Goal: Task Accomplishment & Management: Manage account settings

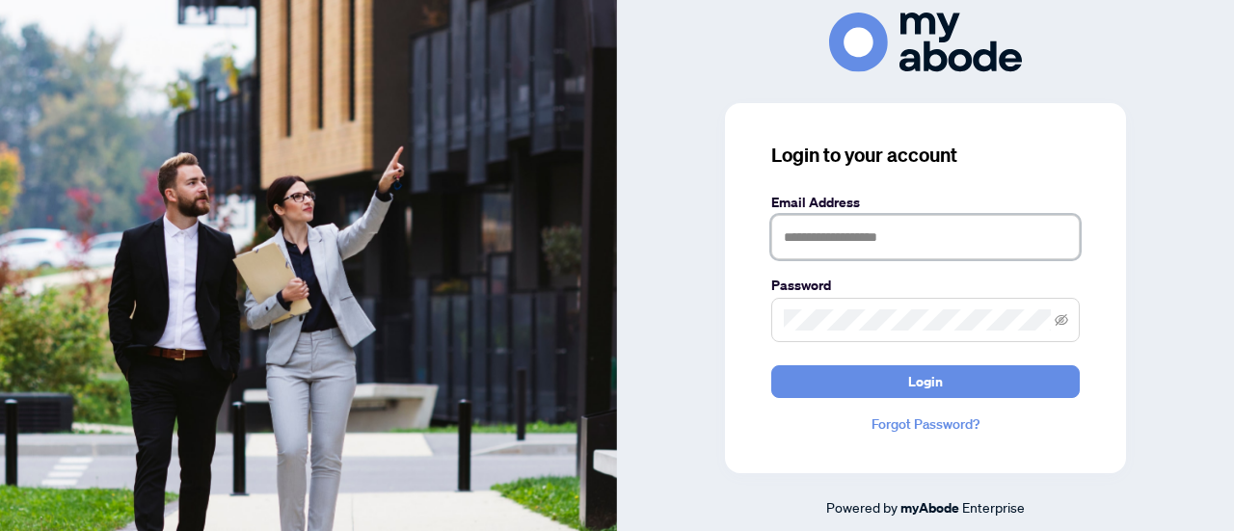
click at [851, 230] on input "text" at bounding box center [925, 237] width 309 height 44
type input "**********"
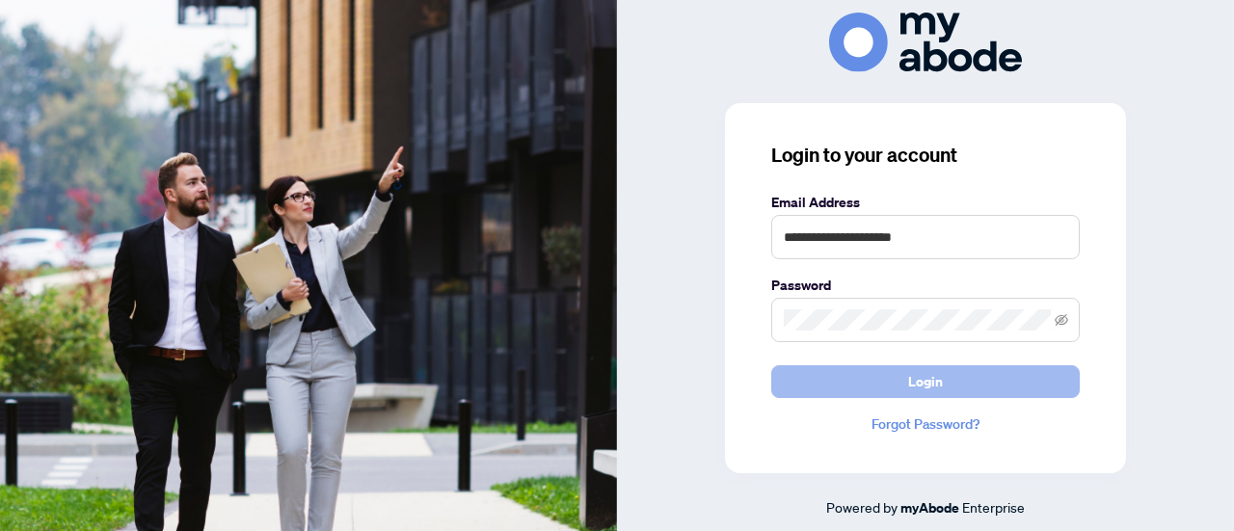
click at [875, 374] on button "Login" at bounding box center [925, 381] width 309 height 33
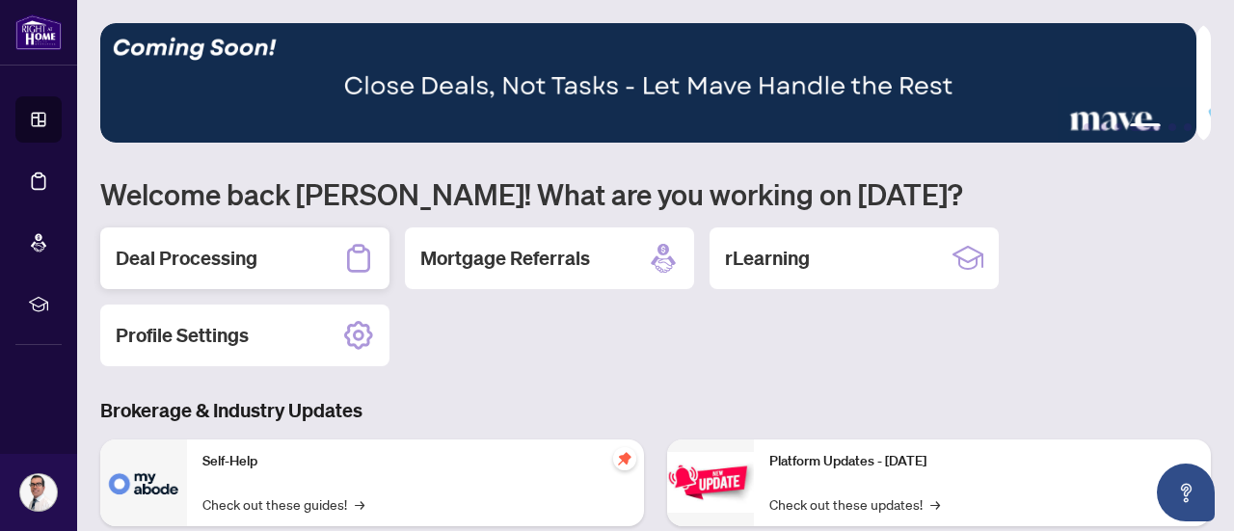
click at [230, 245] on h2 "Deal Processing" at bounding box center [187, 258] width 142 height 27
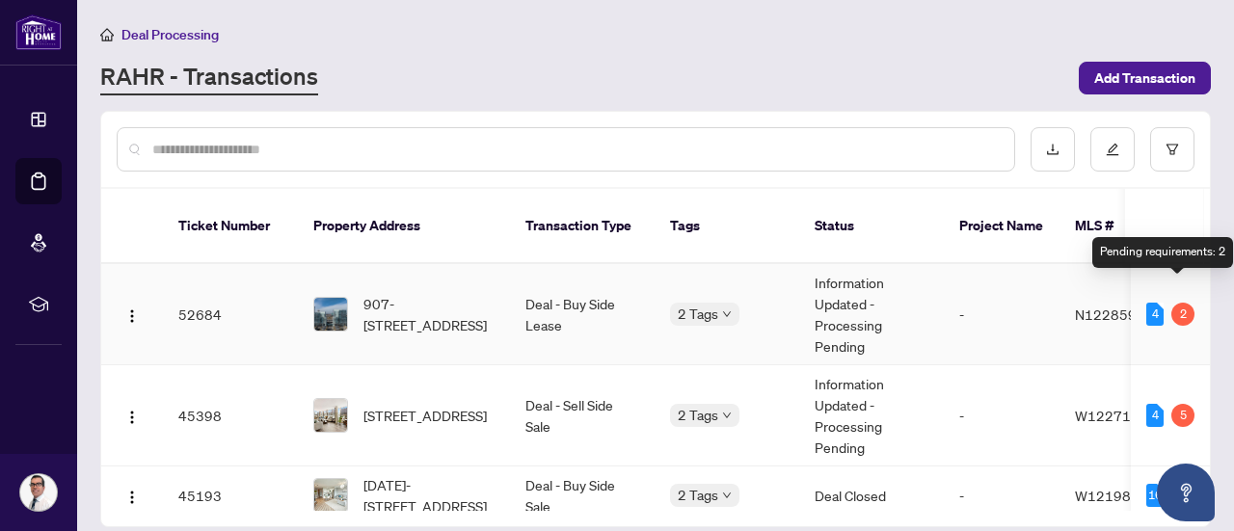
click at [1179, 303] on div "2" at bounding box center [1183, 314] width 23 height 23
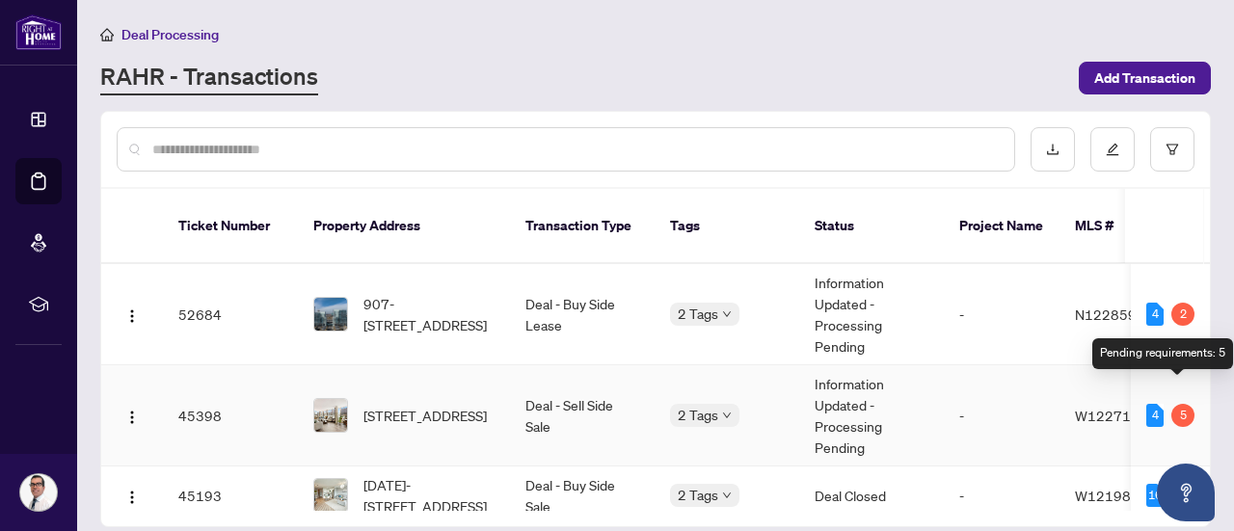
click at [1176, 404] on div "5" at bounding box center [1183, 415] width 23 height 23
click at [1172, 404] on div "5" at bounding box center [1183, 415] width 23 height 23
click at [887, 398] on td "Information Updated - Processing Pending" at bounding box center [871, 415] width 145 height 101
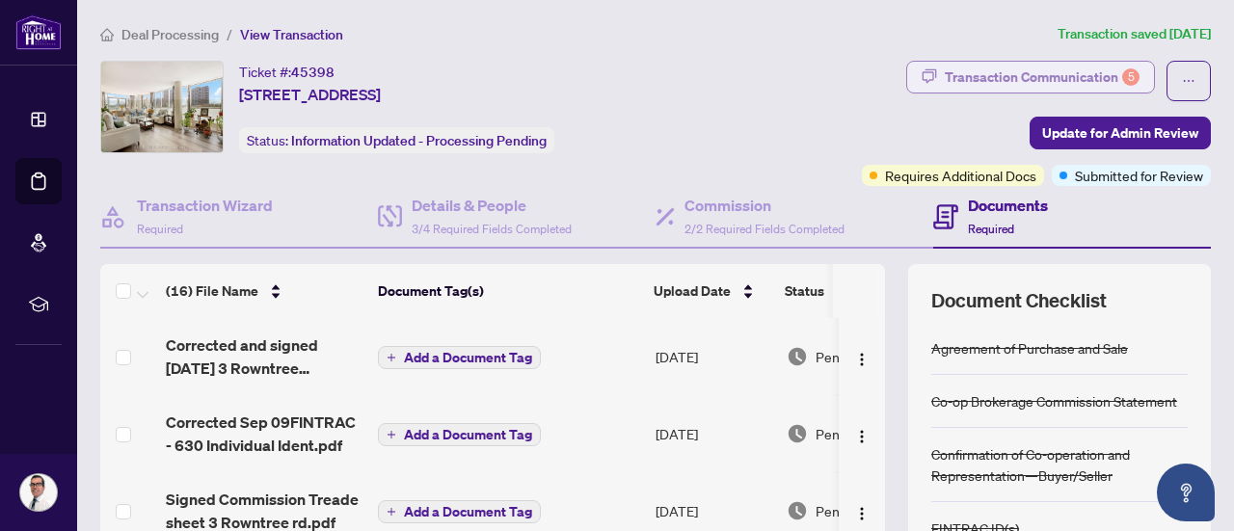
click at [1067, 72] on div "Transaction Communication 5" at bounding box center [1042, 77] width 195 height 31
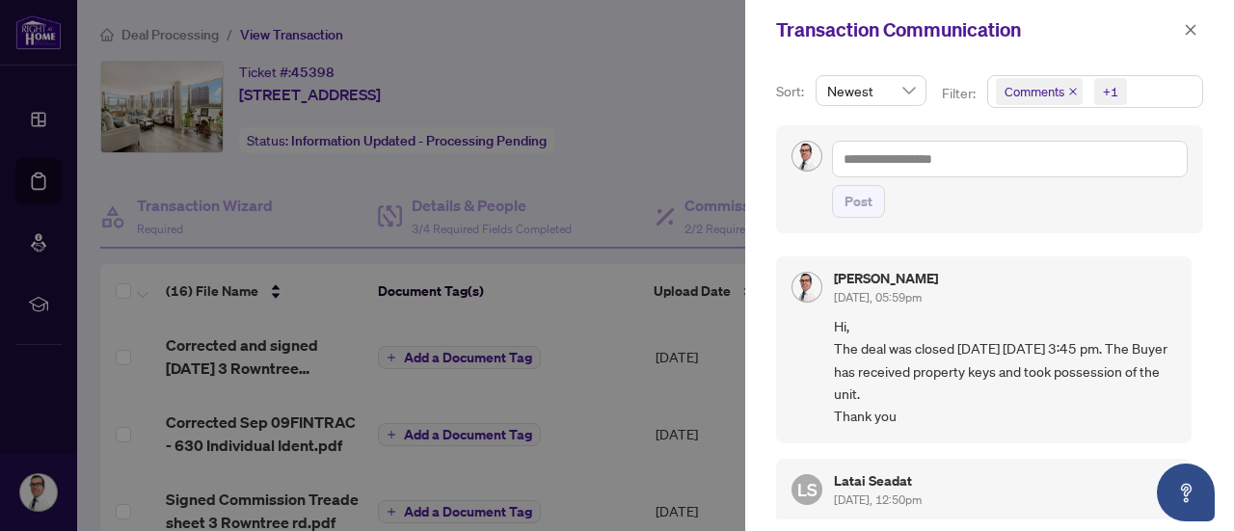
click at [690, 89] on div at bounding box center [617, 265] width 1234 height 531
click at [1193, 26] on icon "close" at bounding box center [1191, 30] width 14 height 14
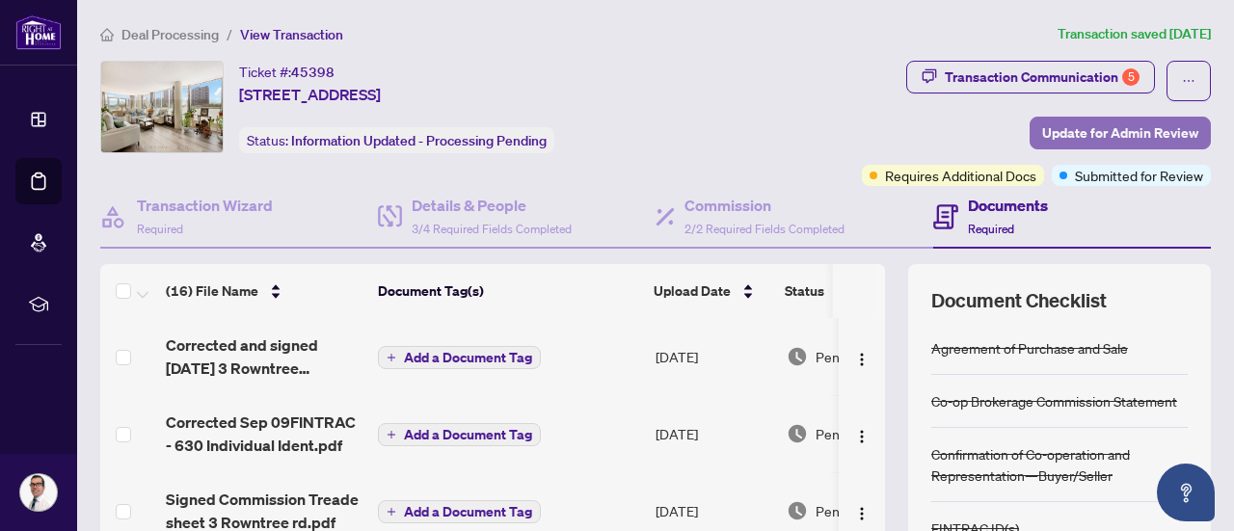
click at [1054, 133] on span "Update for Admin Review" at bounding box center [1120, 133] width 156 height 31
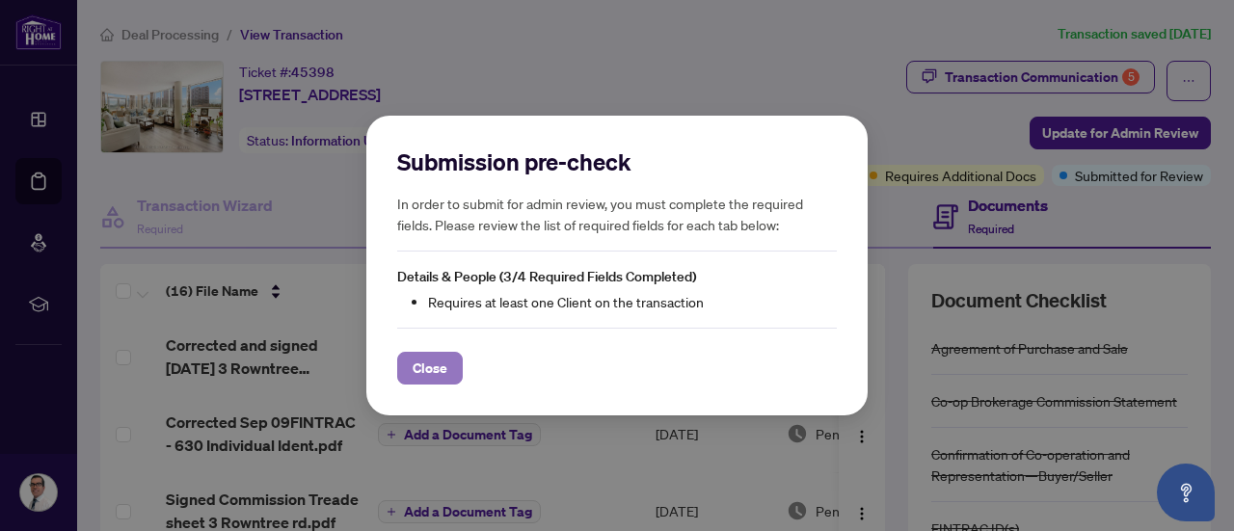
click at [440, 371] on span "Close" at bounding box center [430, 368] width 35 height 31
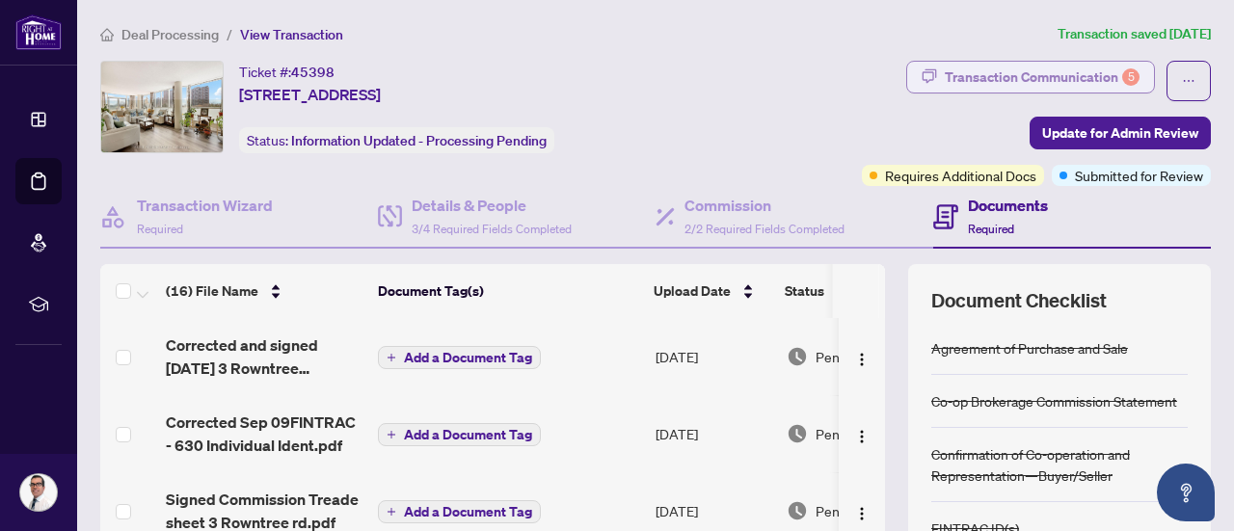
click at [1009, 75] on div "Transaction Communication 5" at bounding box center [1042, 77] width 195 height 31
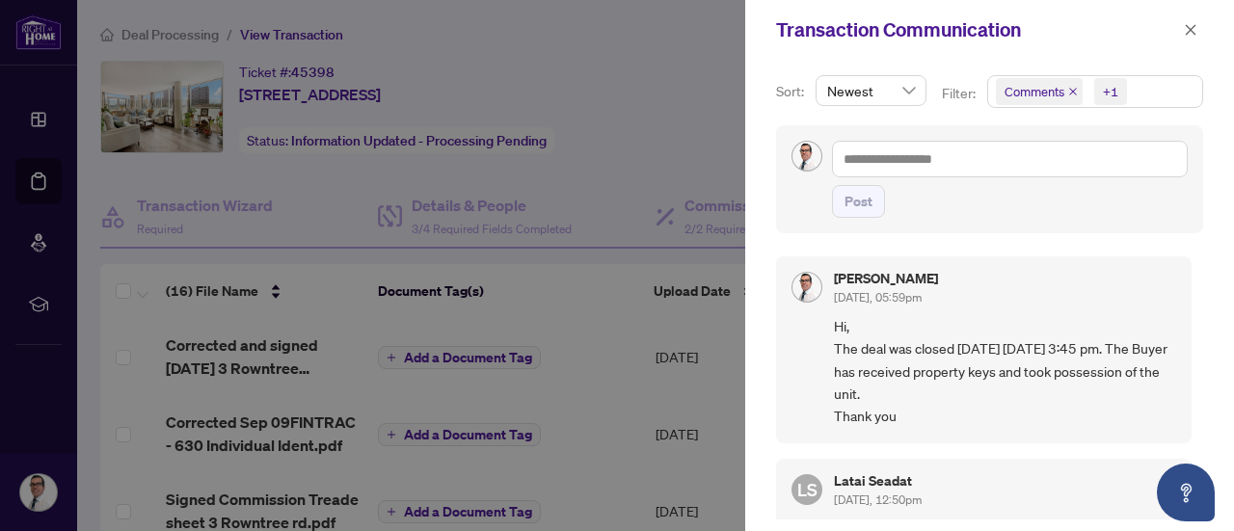
click at [733, 47] on div at bounding box center [617, 265] width 1234 height 531
click at [1186, 30] on icon "close" at bounding box center [1191, 30] width 14 height 14
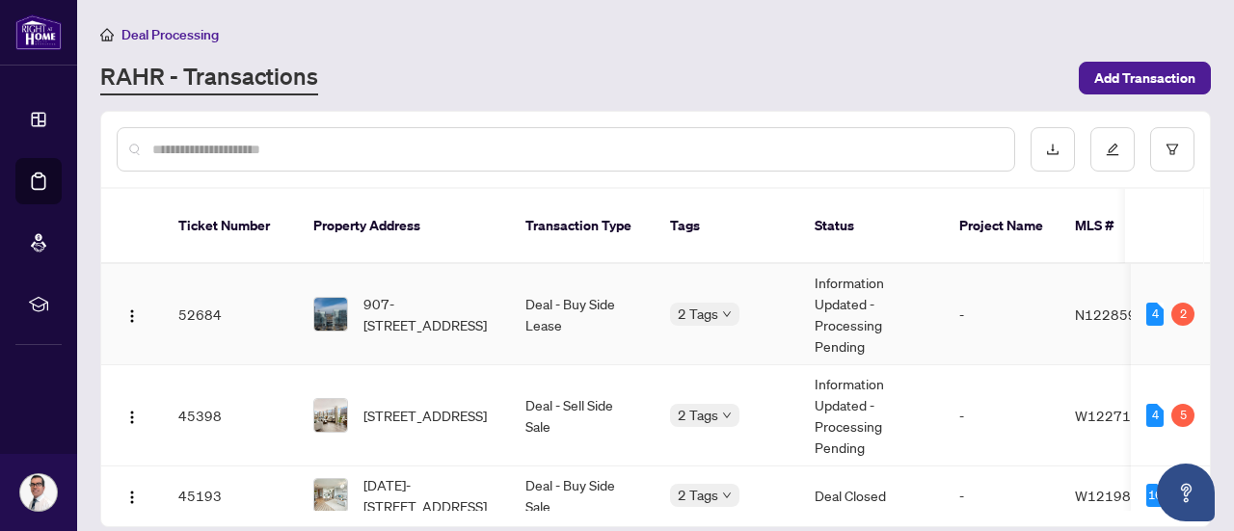
click at [552, 286] on td "Deal - Buy Side Lease" at bounding box center [582, 314] width 145 height 101
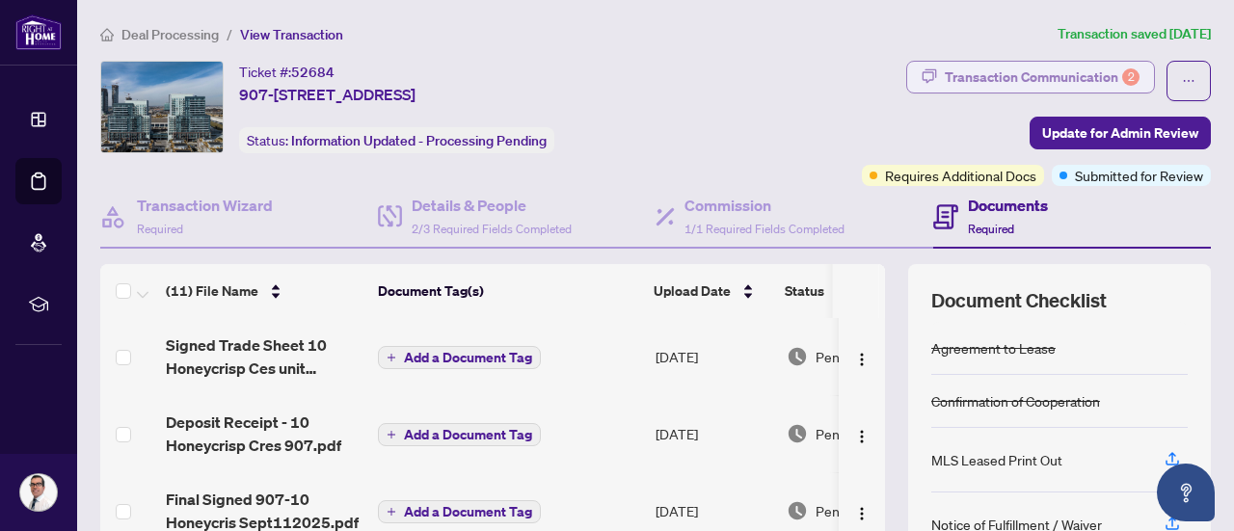
click at [1019, 74] on div "Transaction Communication 2" at bounding box center [1042, 77] width 195 height 31
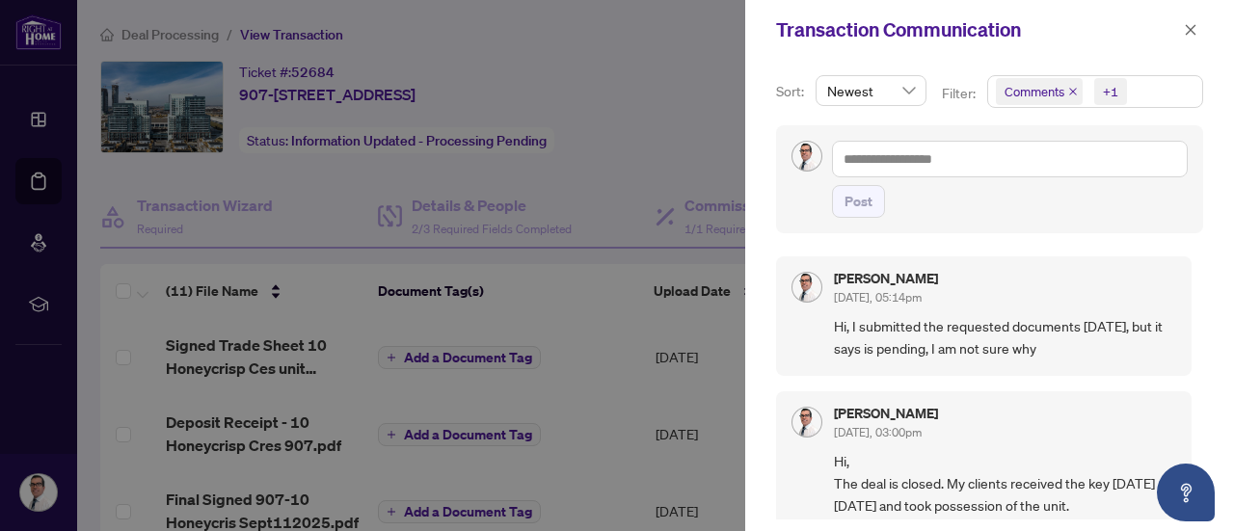
click at [717, 59] on div at bounding box center [617, 265] width 1234 height 531
click at [1196, 25] on icon "close" at bounding box center [1191, 29] width 11 height 11
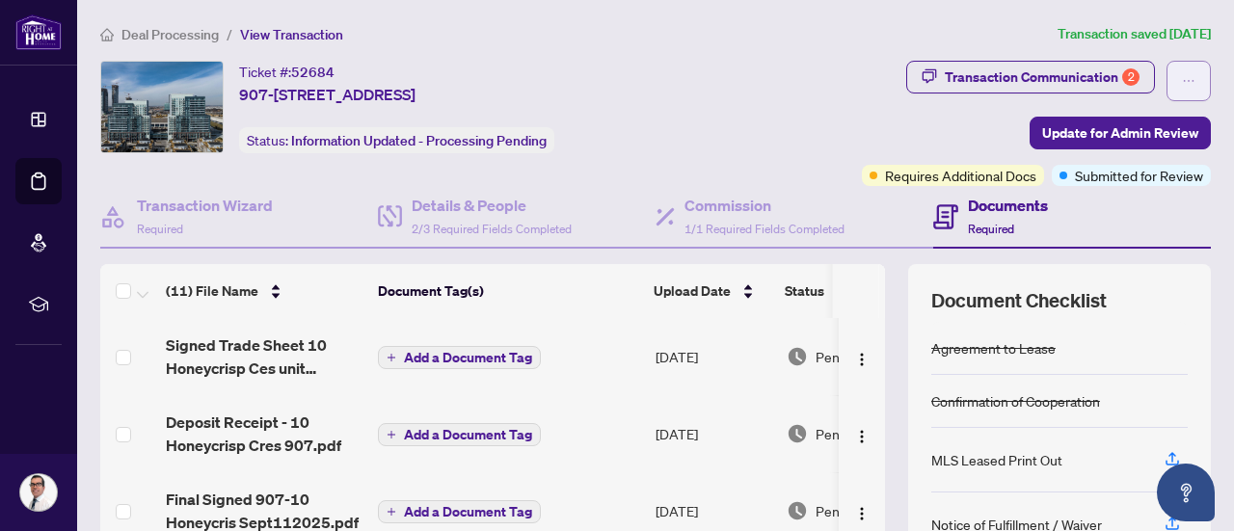
click at [1182, 77] on icon "ellipsis" at bounding box center [1189, 81] width 14 height 14
